Goal: Information Seeking & Learning: Find specific fact

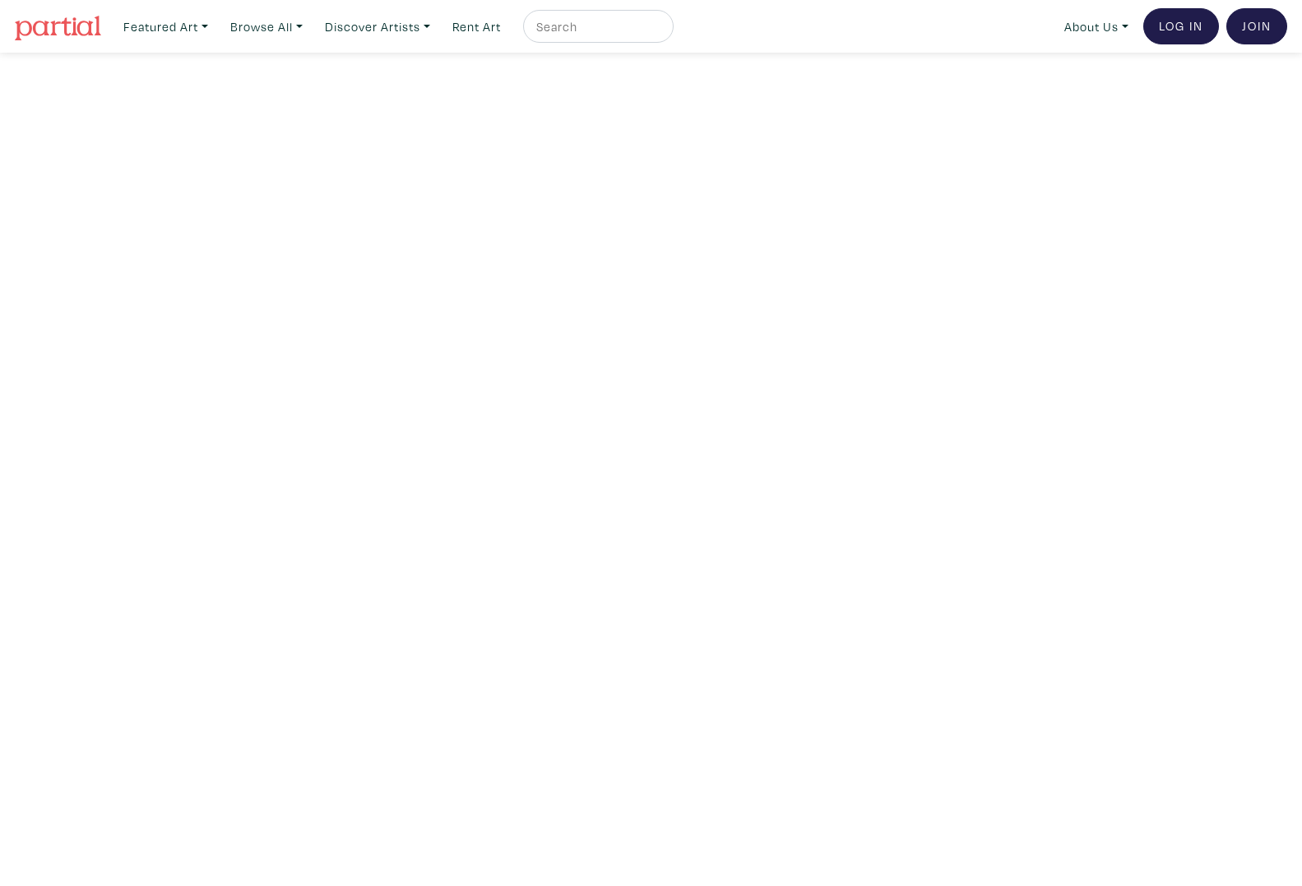
click at [620, 26] on input "text" at bounding box center [596, 26] width 123 height 21
type input "PAR NUIR"
click at [661, 31] on button "submit" at bounding box center [661, 31] width 0 height 0
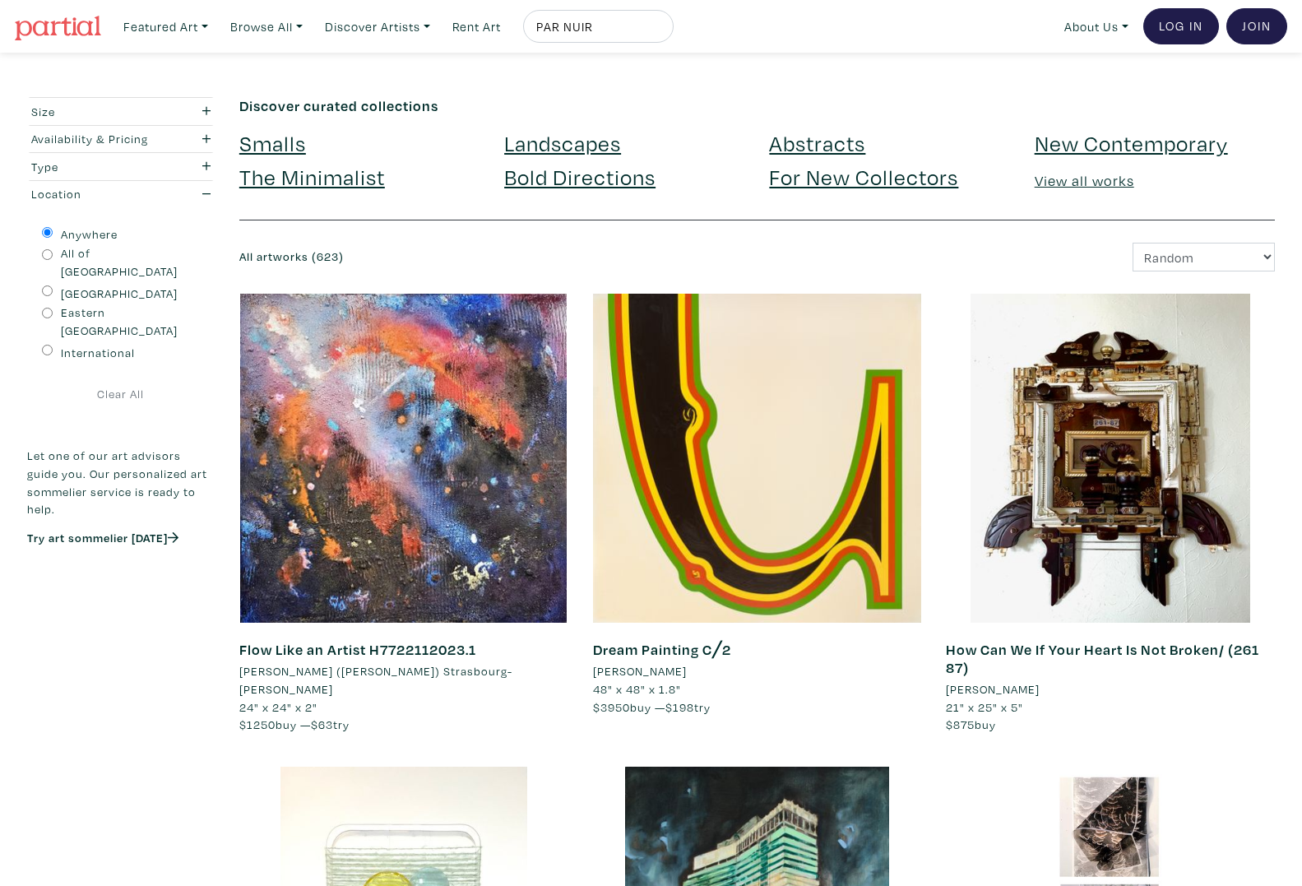
click at [587, 30] on input "PAR NUIR" at bounding box center [596, 26] width 123 height 21
click at [588, 22] on input "PAR NUIR" at bounding box center [596, 26] width 123 height 21
type input "PAR NaIR"
click at [661, 31] on button "submit" at bounding box center [661, 31] width 0 height 0
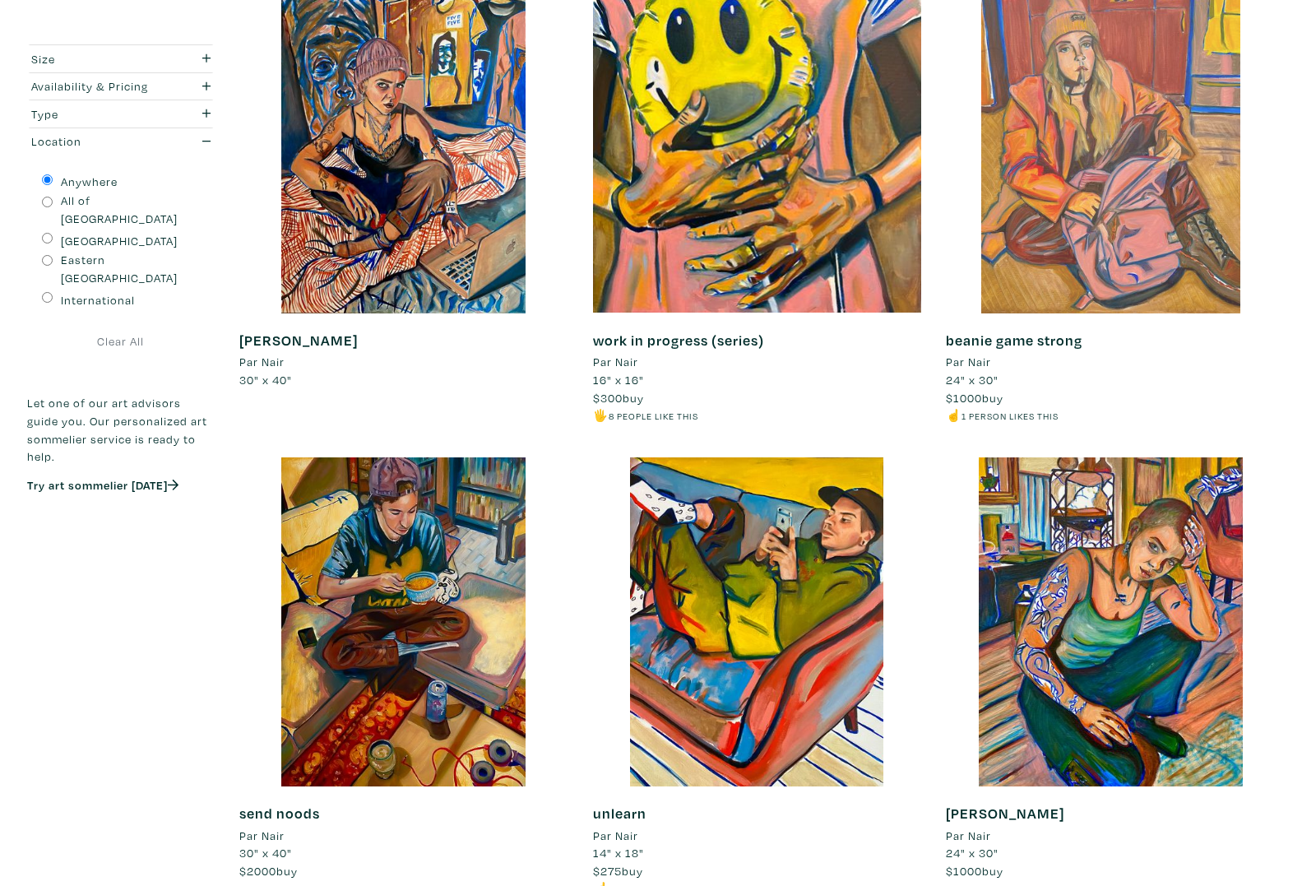
scroll to position [308, 0]
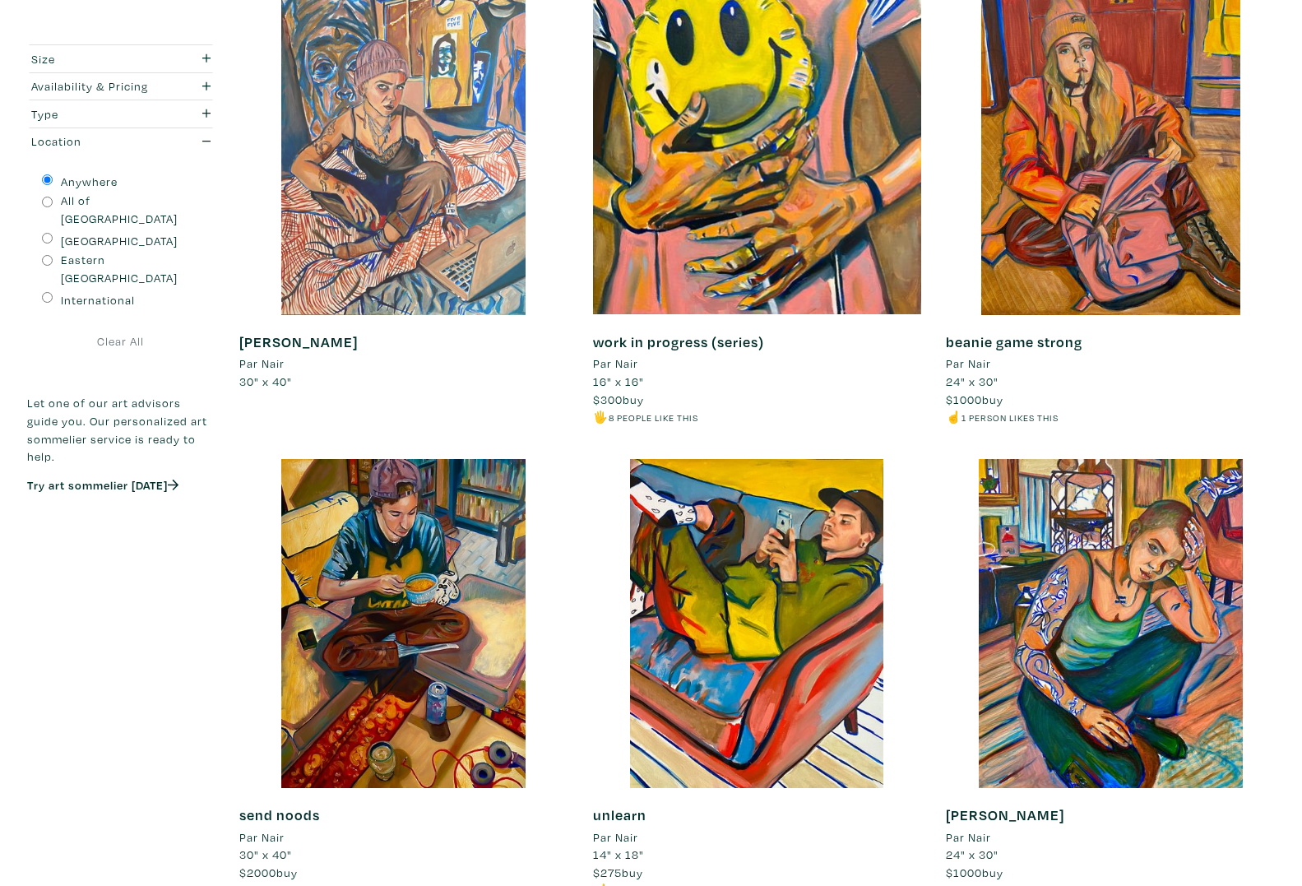
click at [392, 233] on div at bounding box center [403, 150] width 329 height 329
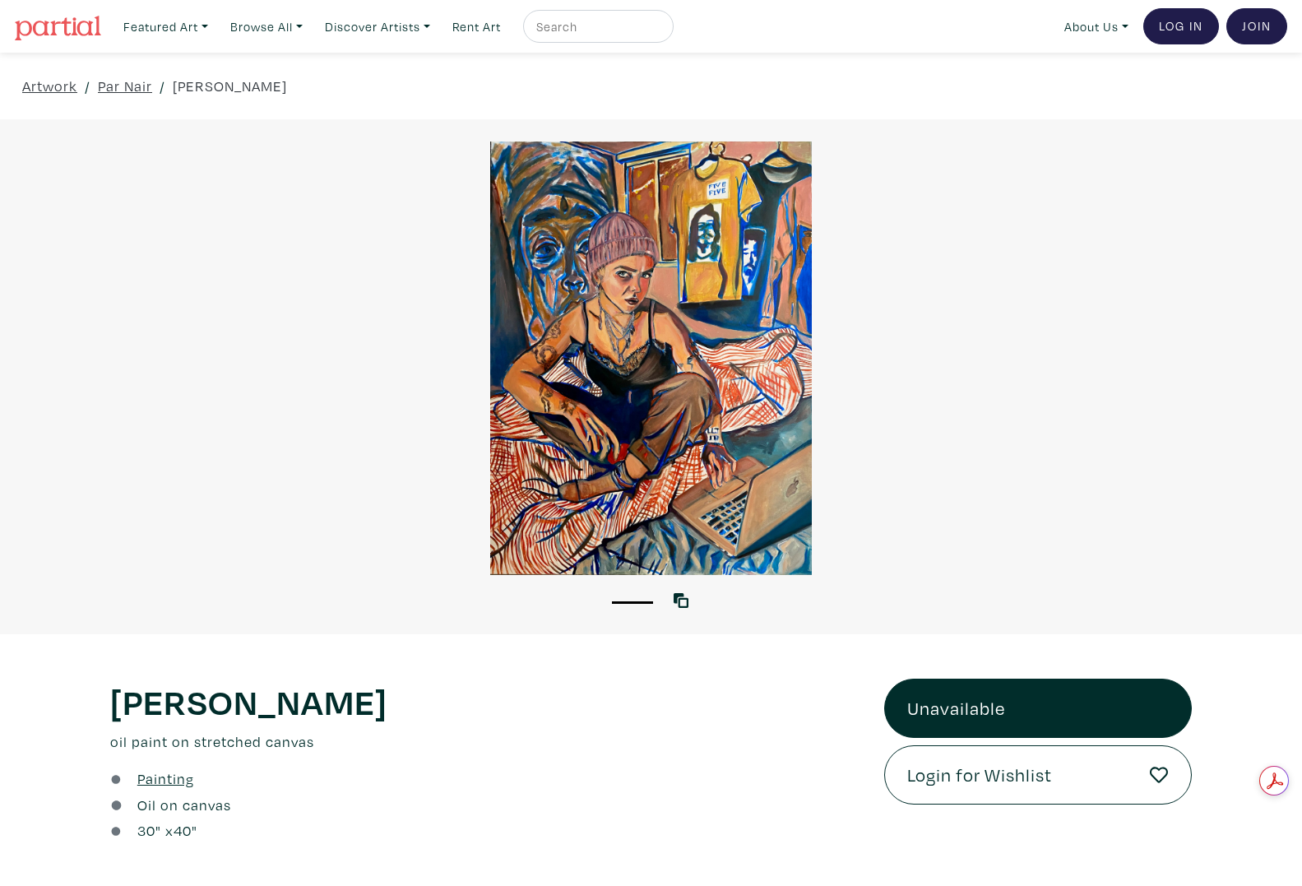
click at [926, 320] on div at bounding box center [651, 359] width 1302 height 434
